Goal: Information Seeking & Learning: Learn about a topic

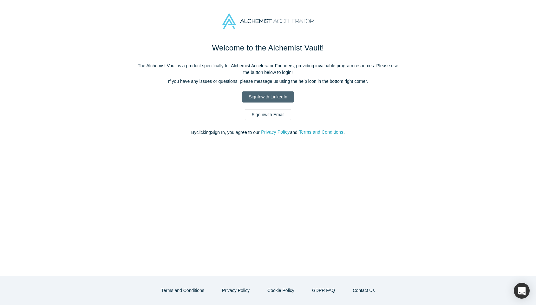
drag, startPoint x: 0, startPoint y: 0, endPoint x: 274, endPoint y: 102, distance: 292.1
click at [274, 102] on link "Sign In with LinkedIn" at bounding box center [268, 96] width 52 height 11
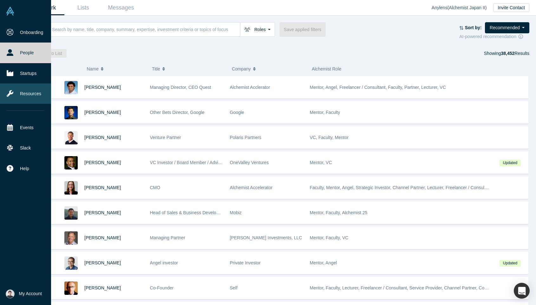
click at [14, 93] on link "Resources" at bounding box center [25, 93] width 51 height 20
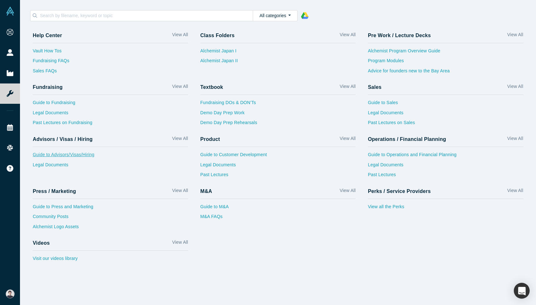
click at [85, 154] on link "Guide to Advisors/Visas/Hiring" at bounding box center [111, 156] width 156 height 10
